Goal: Find specific page/section: Find specific page/section

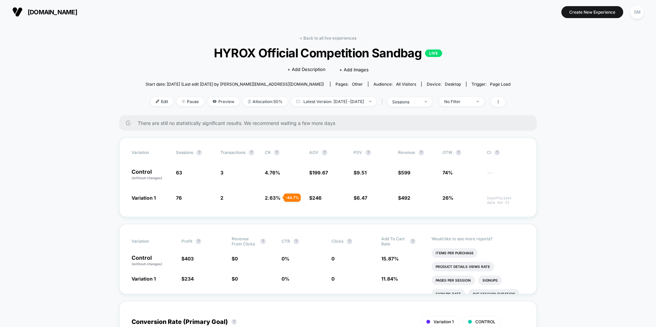
click at [305, 37] on link "< Back to all live experiences" at bounding box center [328, 38] width 57 height 5
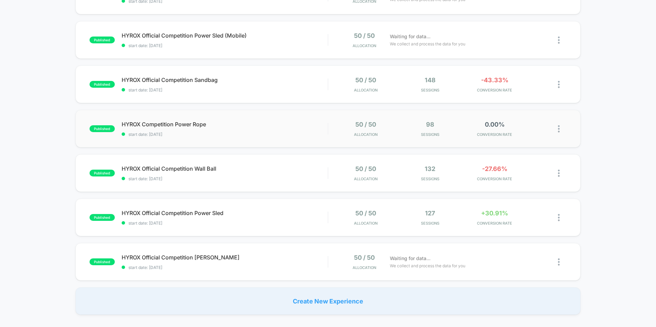
scroll to position [230, 0]
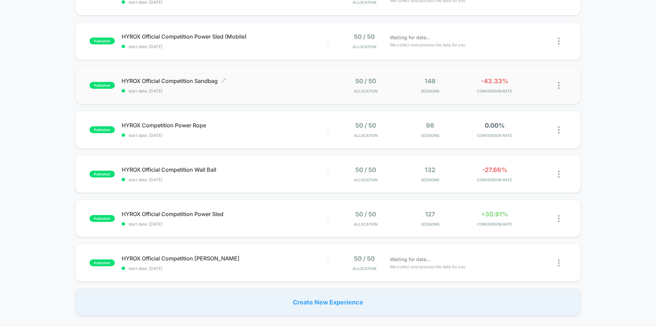
click at [308, 84] on span "HYROX Official Competition Sandbag Click to edit experience details" at bounding box center [225, 81] width 206 height 7
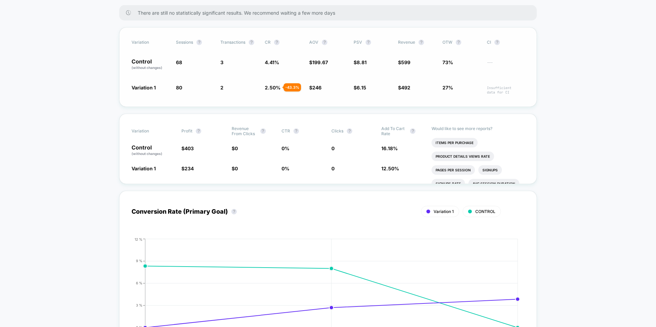
scroll to position [111, 0]
